Goal: Transaction & Acquisition: Purchase product/service

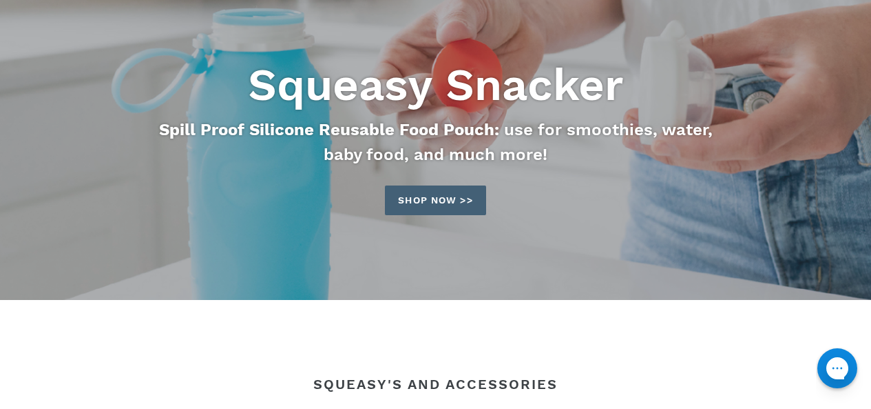
click at [461, 204] on link "Shop now >>" at bounding box center [435, 200] width 101 height 30
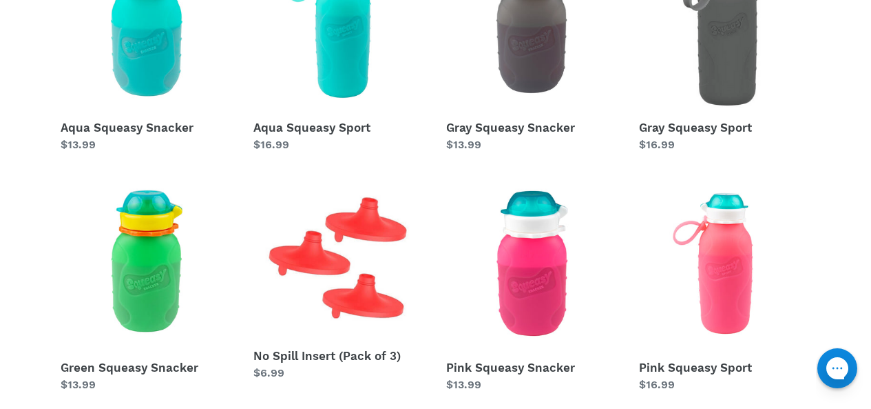
scroll to position [421, 0]
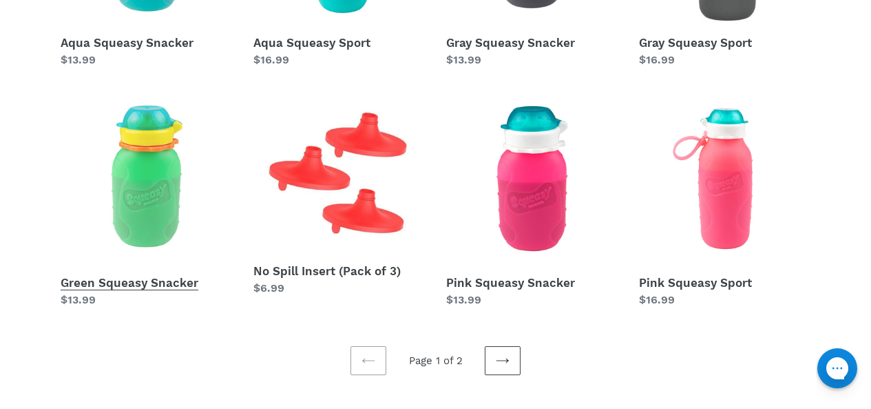
click at [115, 280] on link "Green Squeasy Snacker" at bounding box center [147, 200] width 172 height 216
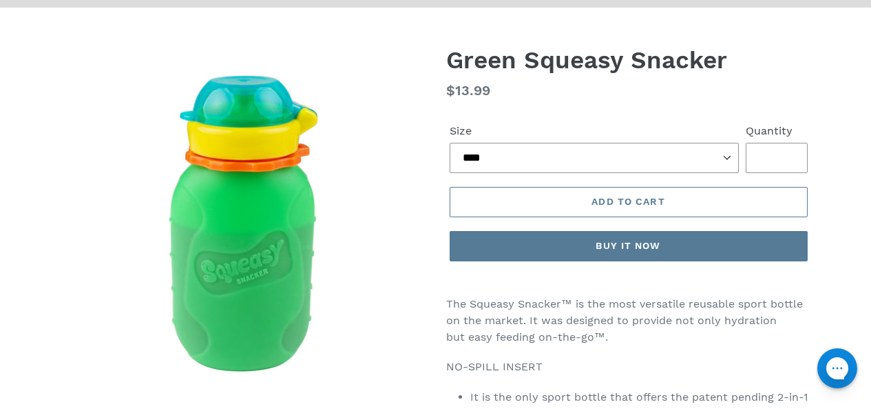
scroll to position [30, 0]
